Goal: Information Seeking & Learning: Learn about a topic

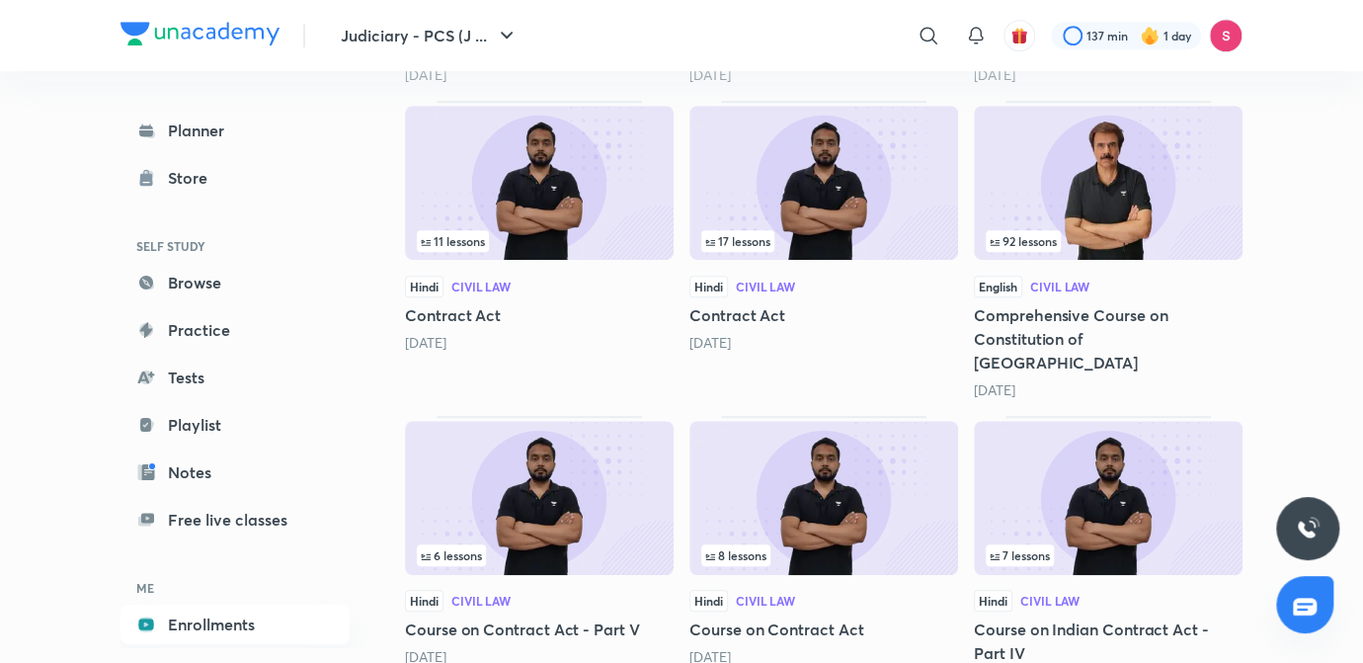
scroll to position [600, 0]
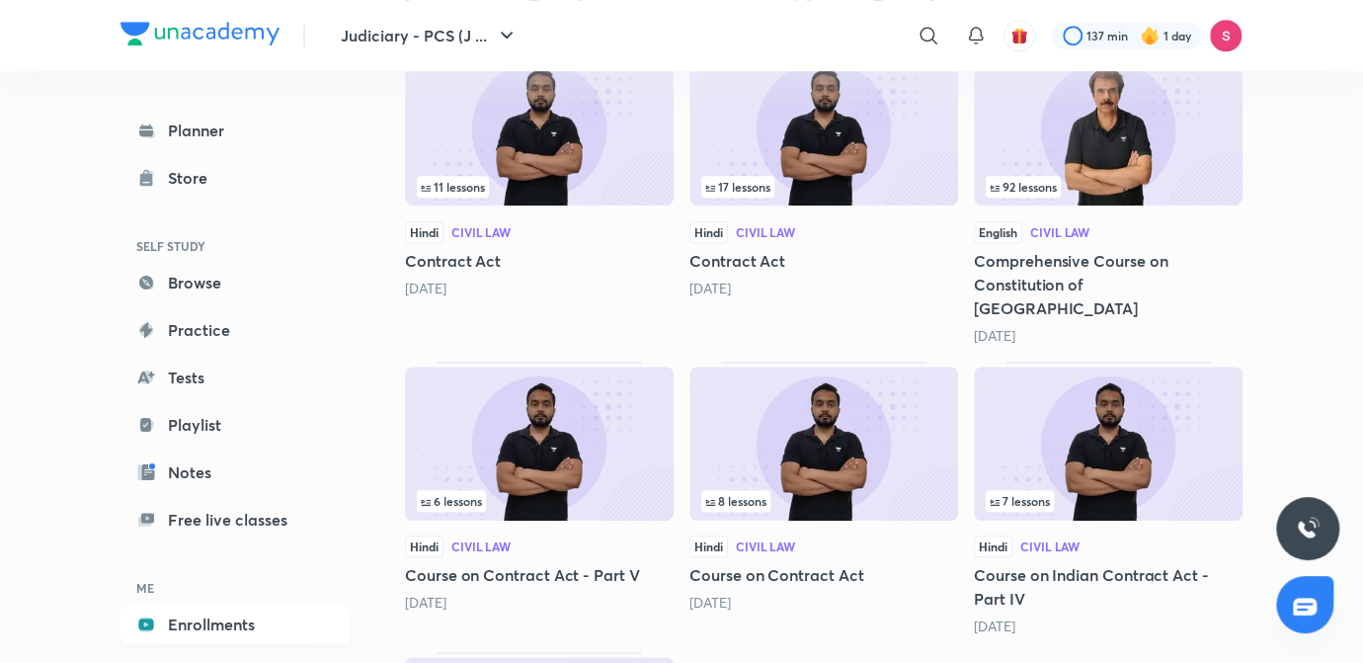
click at [579, 154] on img at bounding box center [539, 128] width 269 height 154
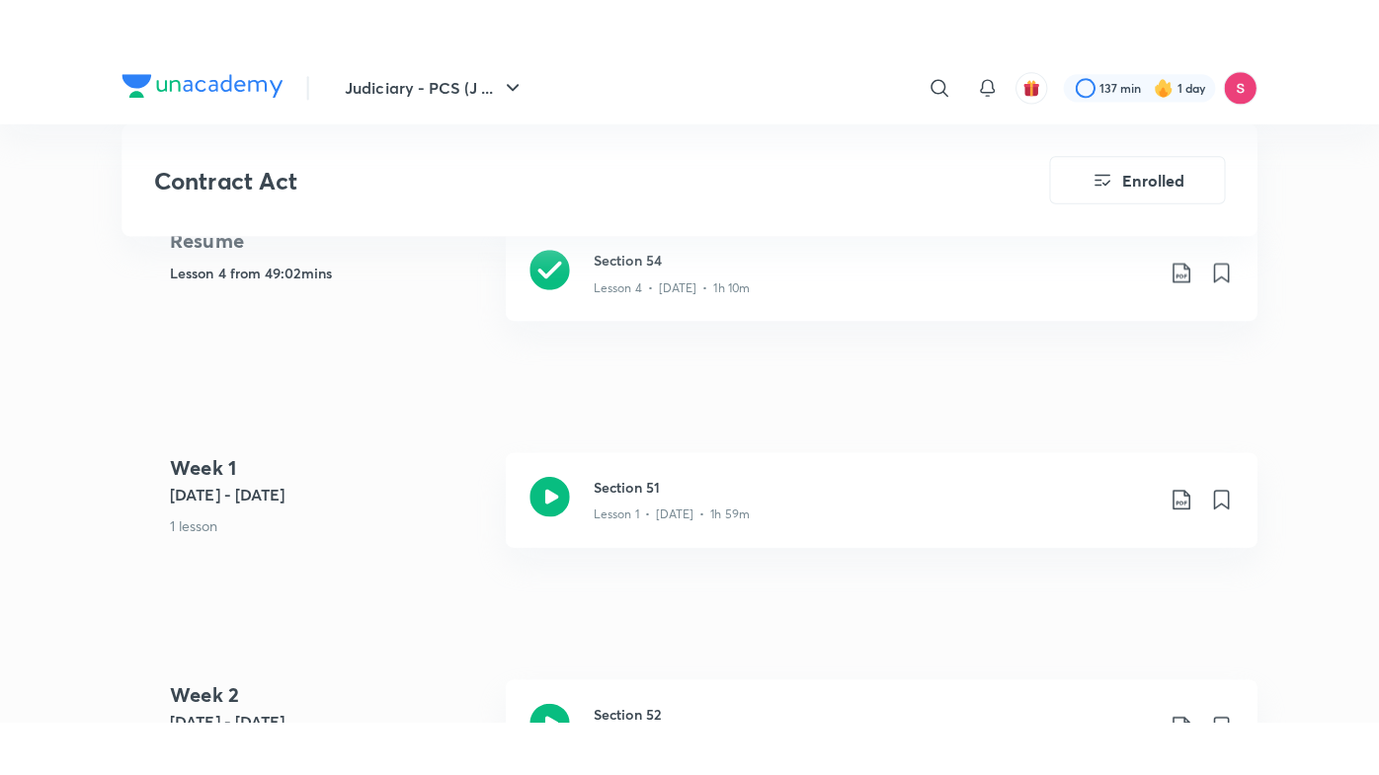
scroll to position [924, 0]
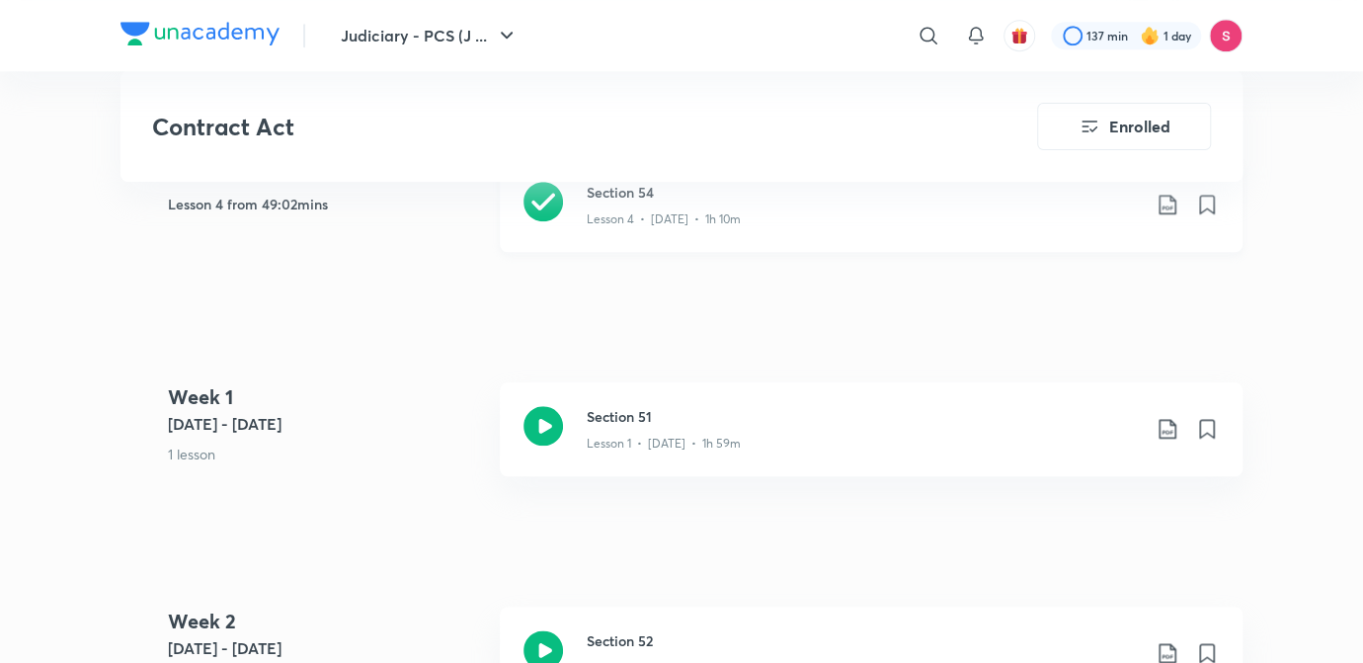
click at [741, 216] on div "Lesson 4 • [DATE] • 1h 10m" at bounding box center [863, 215] width 553 height 26
